Goal: Task Accomplishment & Management: Manage account settings

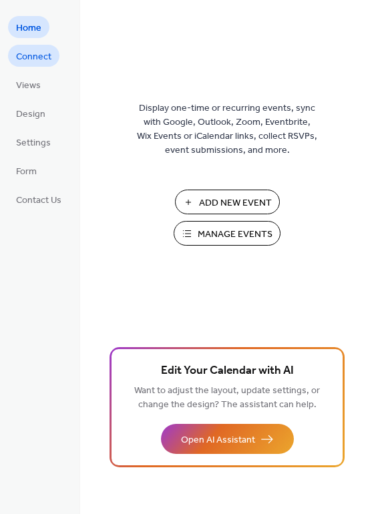
click at [37, 58] on span "Connect" at bounding box center [33, 57] width 35 height 14
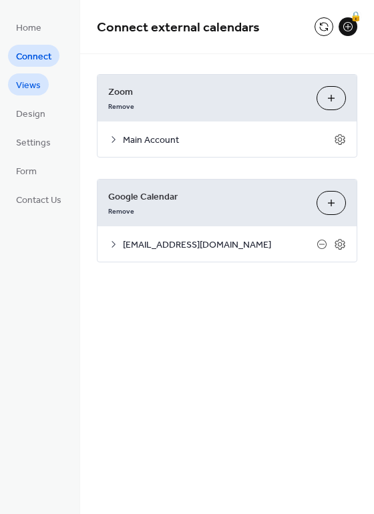
click at [35, 79] on span "Views" at bounding box center [28, 86] width 25 height 14
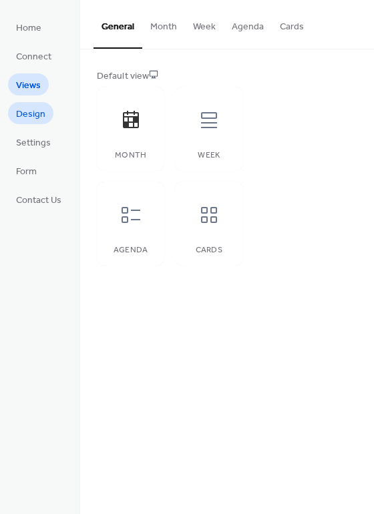
click at [29, 109] on span "Design" at bounding box center [30, 114] width 29 height 14
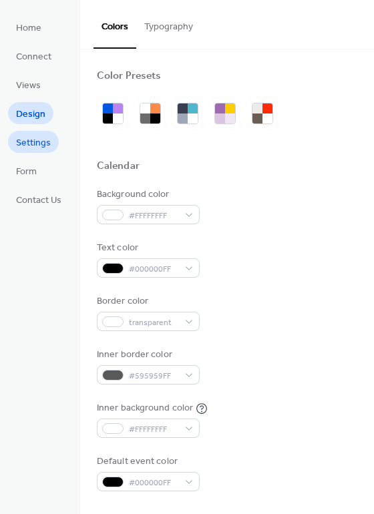
click at [29, 142] on span "Settings" at bounding box center [33, 143] width 35 height 14
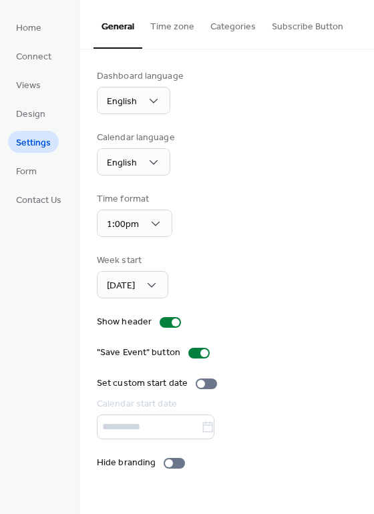
click at [160, 29] on button "Time zone" at bounding box center [172, 23] width 60 height 47
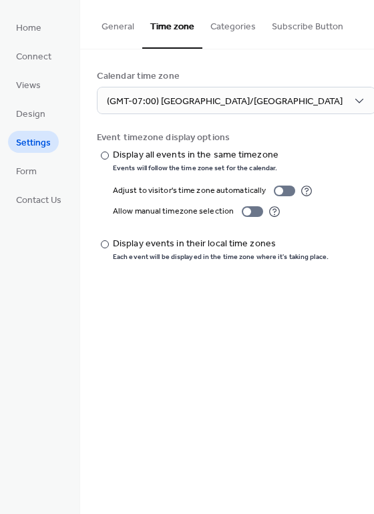
click at [296, 27] on button "Subscribe Button" at bounding box center [307, 23] width 87 height 47
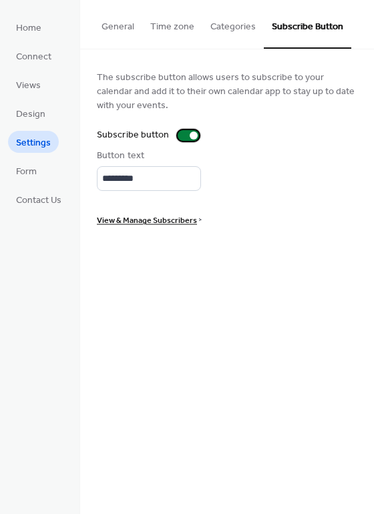
click at [183, 135] on div at bounding box center [187, 135] width 21 height 11
click at [154, 221] on span "View & Manage Subscribers" at bounding box center [147, 220] width 100 height 14
